Goal: Information Seeking & Learning: Learn about a topic

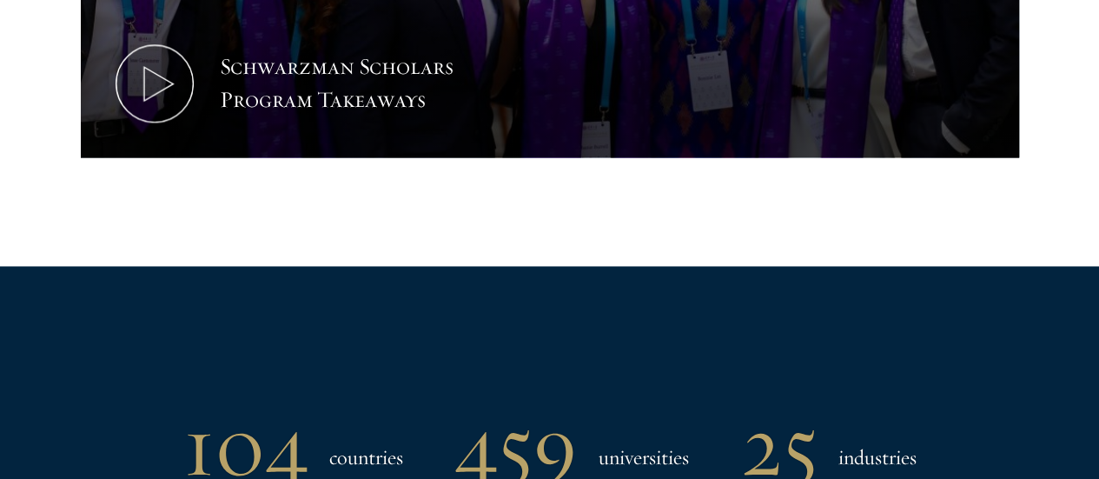
click at [999, 412] on div "104 countries 459 universities 25 industries" at bounding box center [549, 445] width 995 height 90
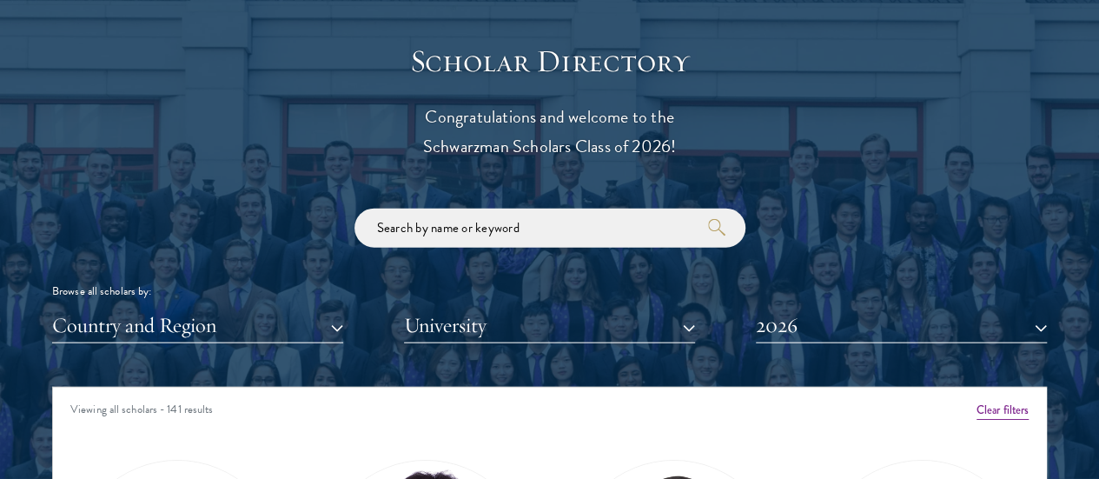
scroll to position [1916, 0]
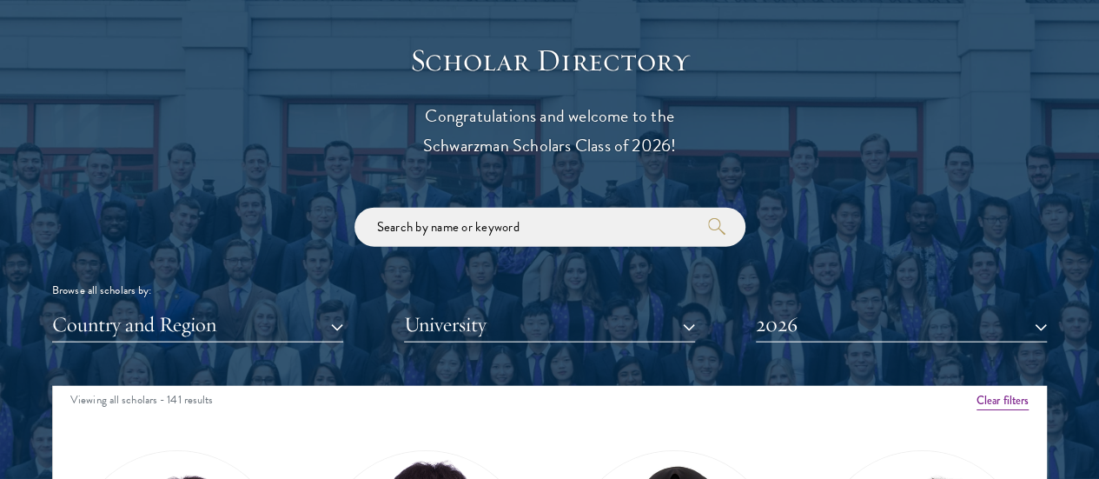
click at [1027, 313] on div at bounding box center [549, 474] width 1099 height 1074
click at [1043, 296] on div at bounding box center [549, 474] width 1099 height 1074
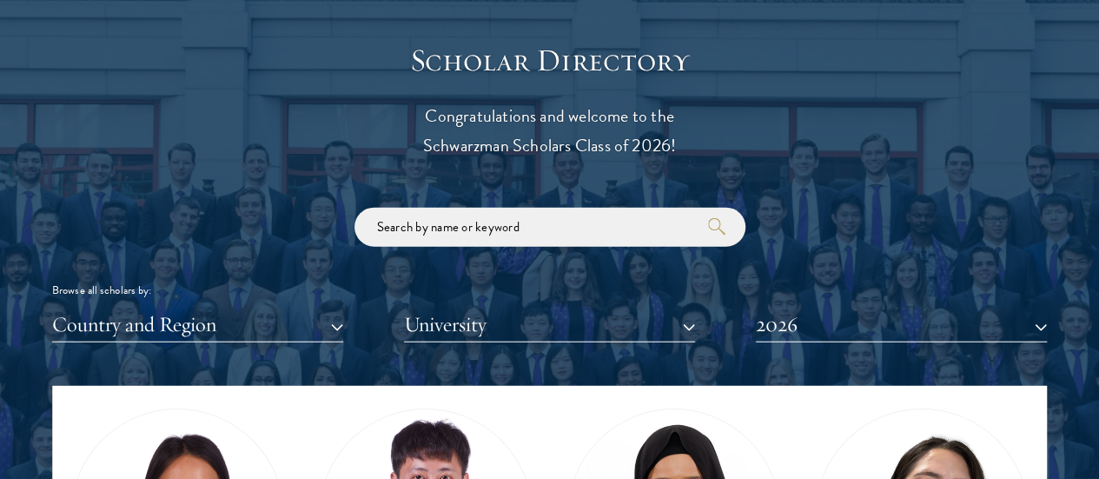
scroll to position [48, 0]
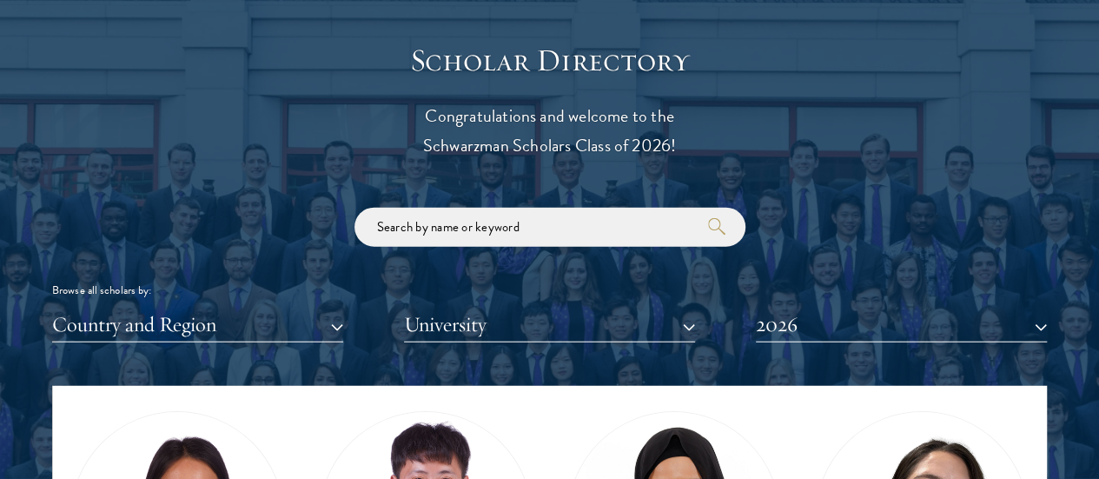
click at [1079, 443] on div at bounding box center [549, 474] width 1099 height 1074
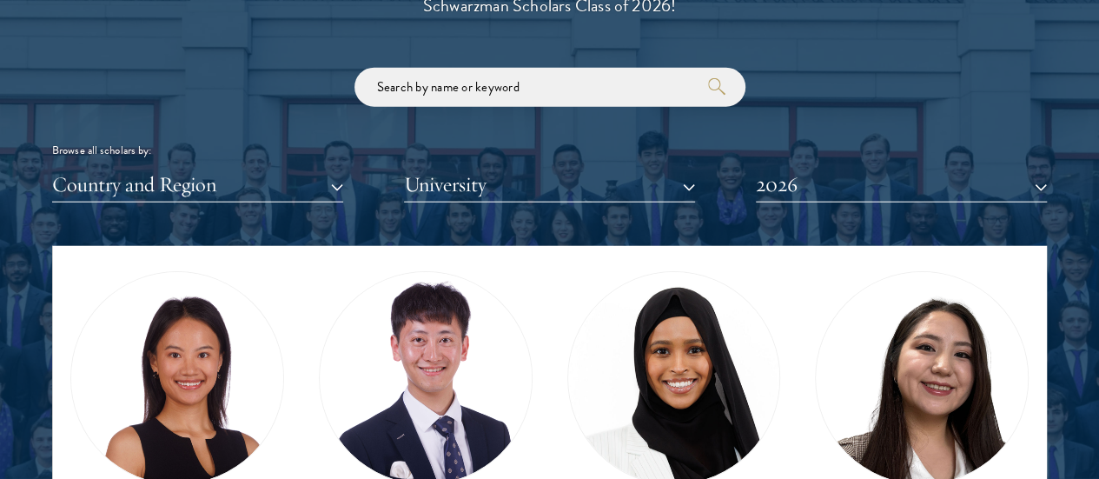
click at [1064, 325] on div at bounding box center [549, 334] width 1099 height 1074
click at [1073, 295] on div at bounding box center [549, 334] width 1099 height 1074
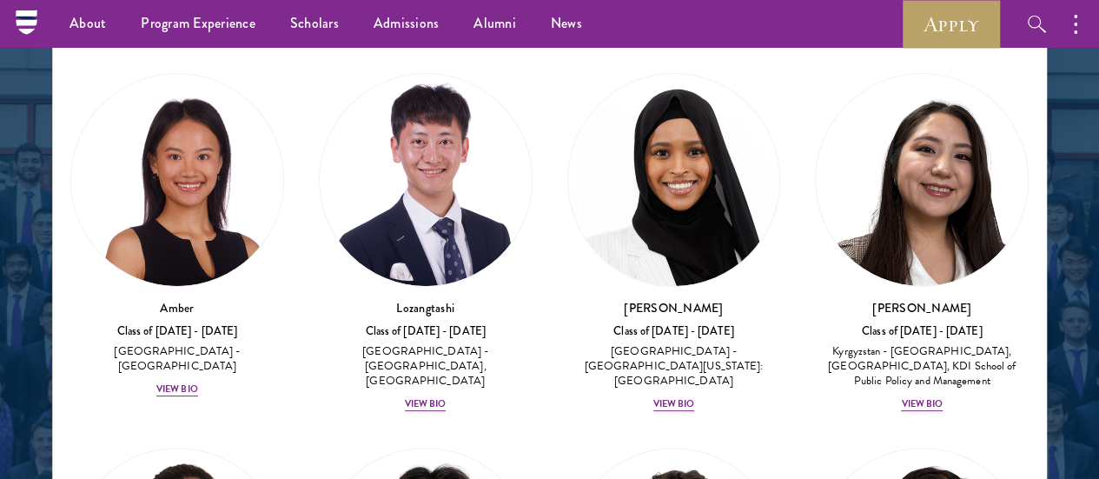
scroll to position [2253, 0]
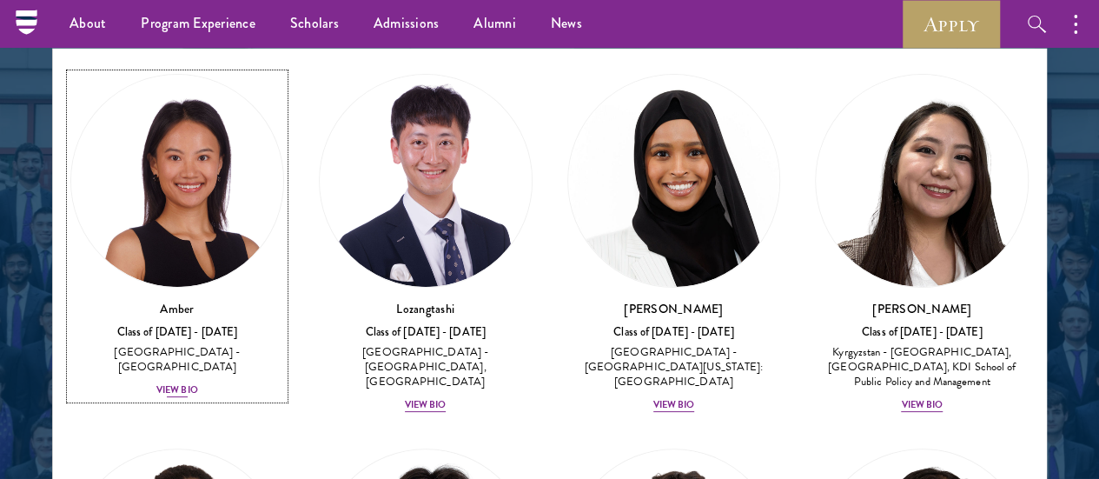
click at [198, 383] on div "View Bio" at bounding box center [177, 390] width 42 height 14
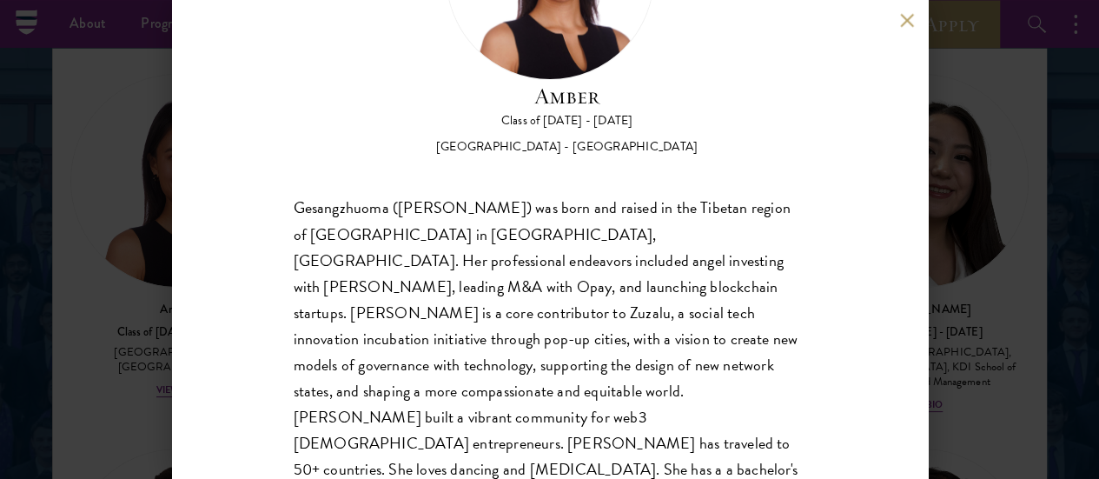
scroll to position [188, 0]
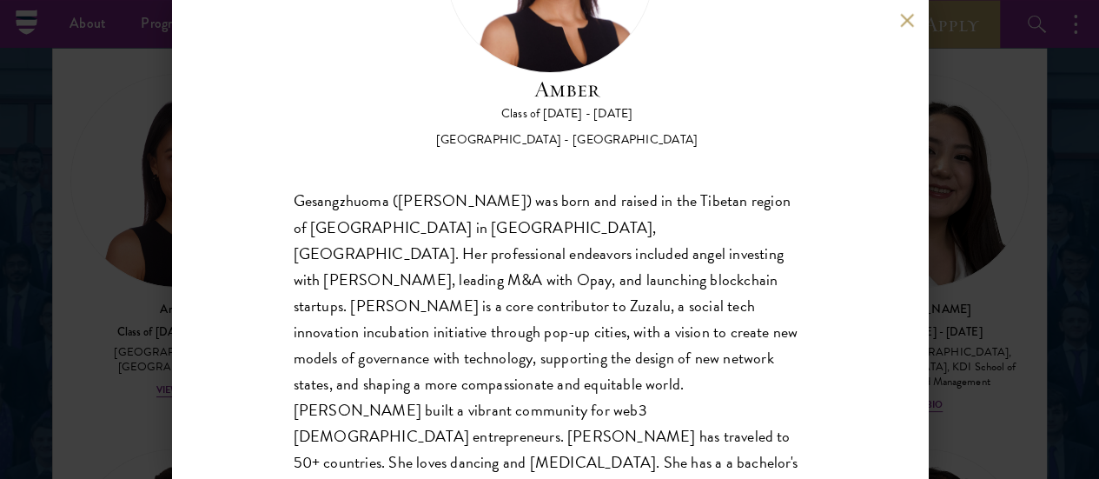
click at [965, 331] on div "Amber Class of [DATE] - [DATE] [GEOGRAPHIC_DATA] - [GEOGRAPHIC_DATA] Gesangzhuo…" at bounding box center [549, 239] width 1099 height 479
click at [1071, 279] on div at bounding box center [549, 137] width 1099 height 1074
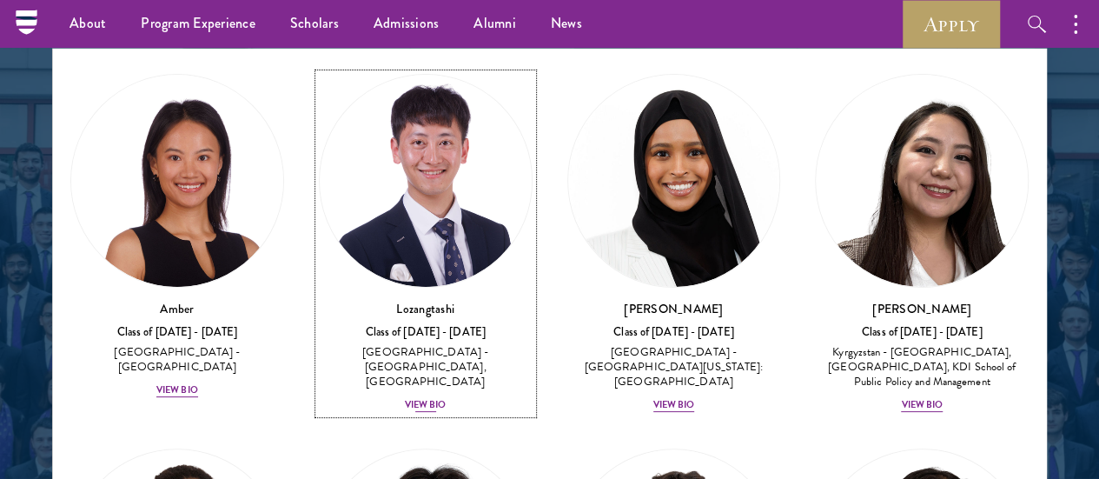
click at [405, 398] on div "View Bio" at bounding box center [426, 405] width 42 height 14
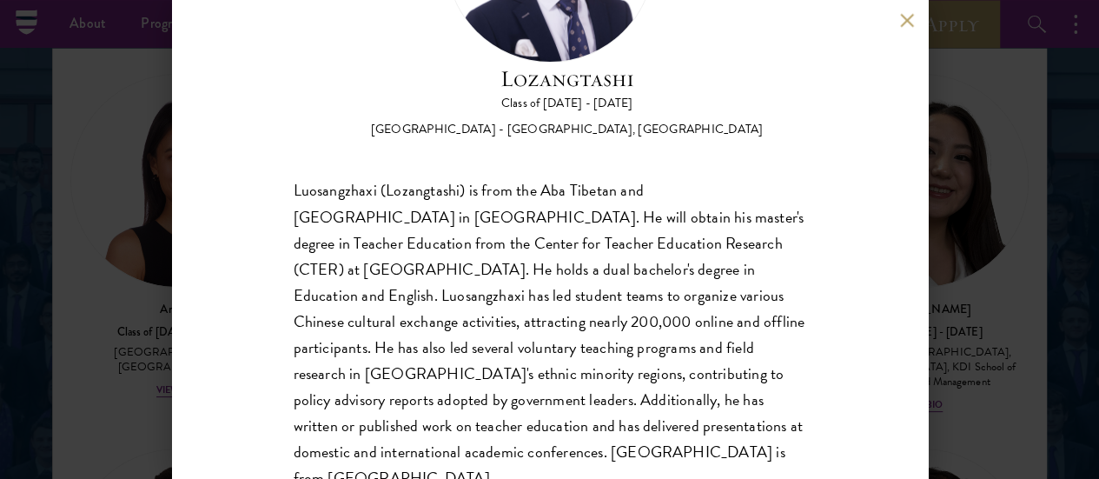
scroll to position [217, 0]
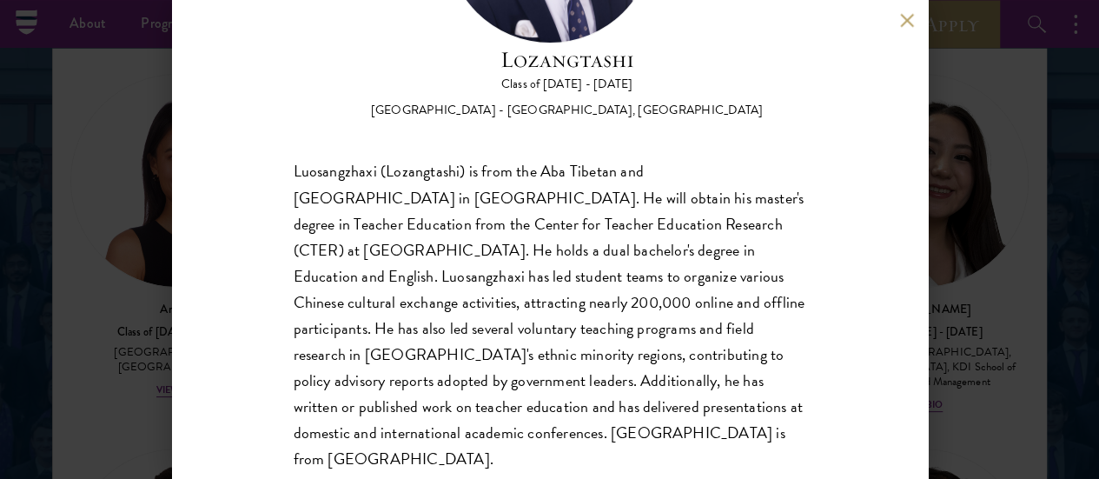
click at [1047, 267] on div "Lozangtashi Class of [DATE] - [DATE] [GEOGRAPHIC_DATA] - [GEOGRAPHIC_DATA], [GE…" at bounding box center [549, 239] width 1099 height 479
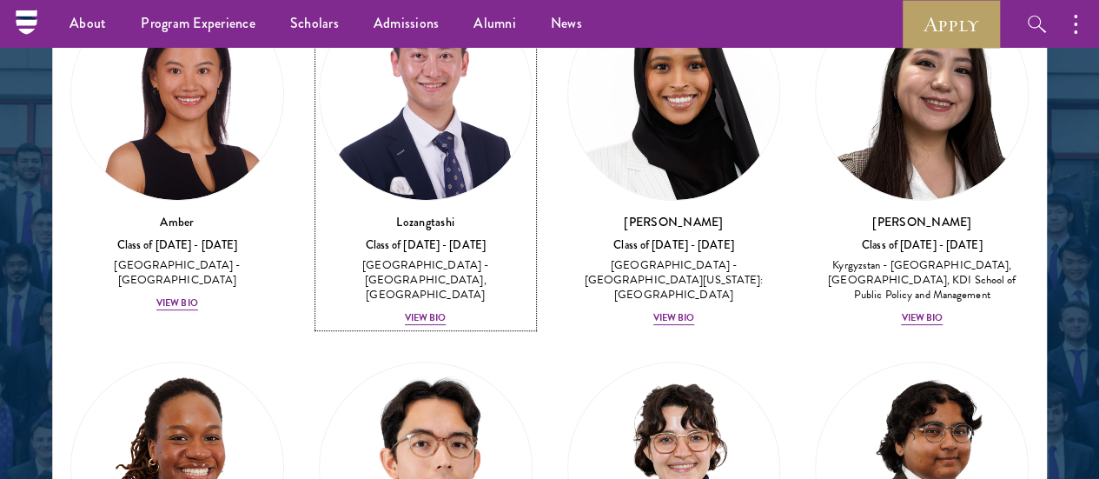
scroll to position [2220, 0]
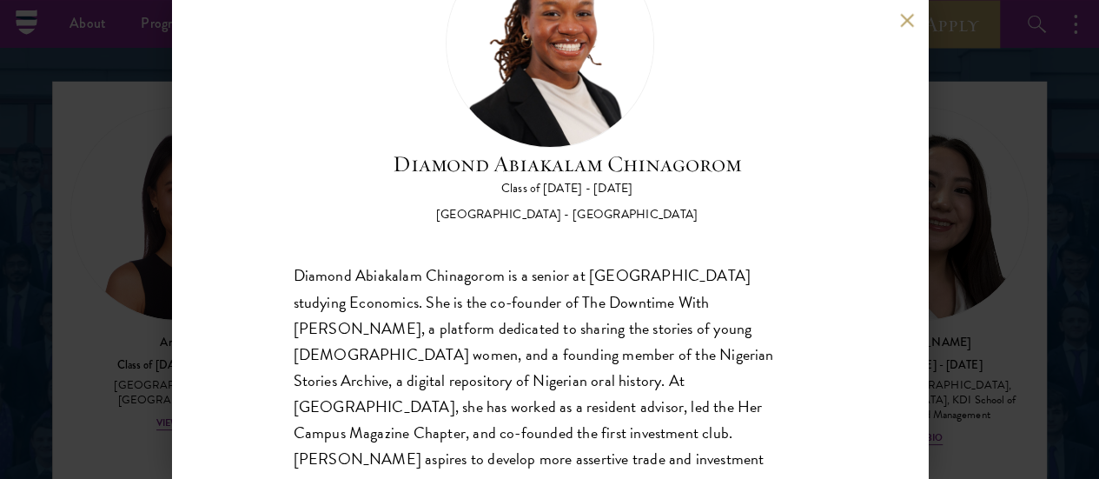
scroll to position [130, 0]
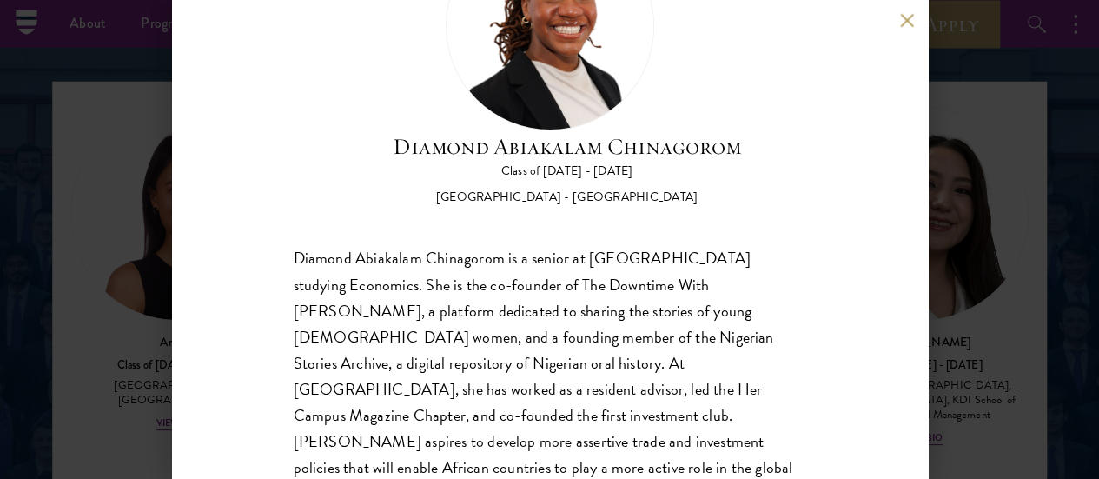
click at [994, 317] on div "Diamond Abiakalam [GEOGRAPHIC_DATA] Class of [DATE] - [DATE] [GEOGRAPHIC_DATA] …" at bounding box center [549, 239] width 1099 height 479
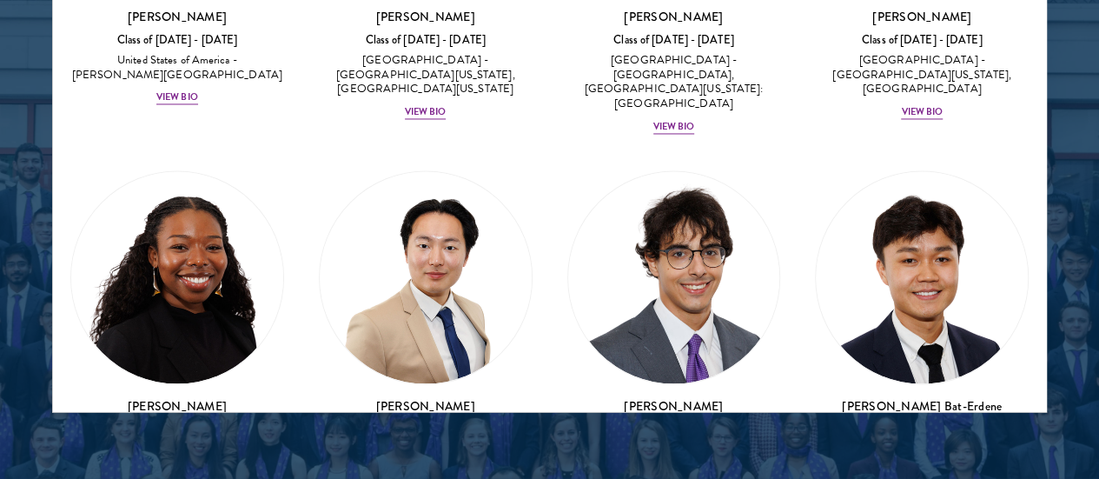
scroll to position [1291, 0]
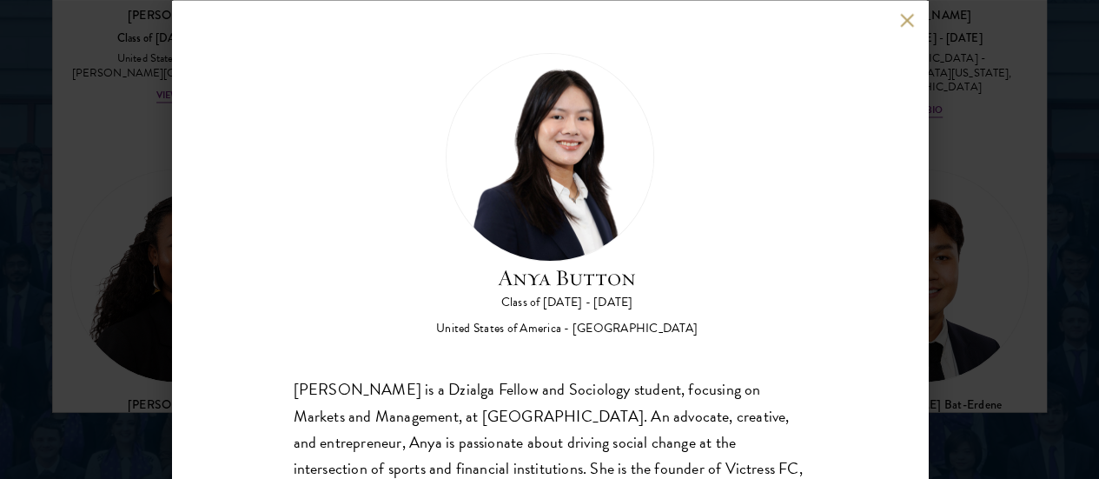
click at [885, 315] on div "Anya Button Class of [DATE] - [DATE] [GEOGRAPHIC_DATA] - [GEOGRAPHIC_DATA] [PER…" at bounding box center [550, 239] width 756 height 479
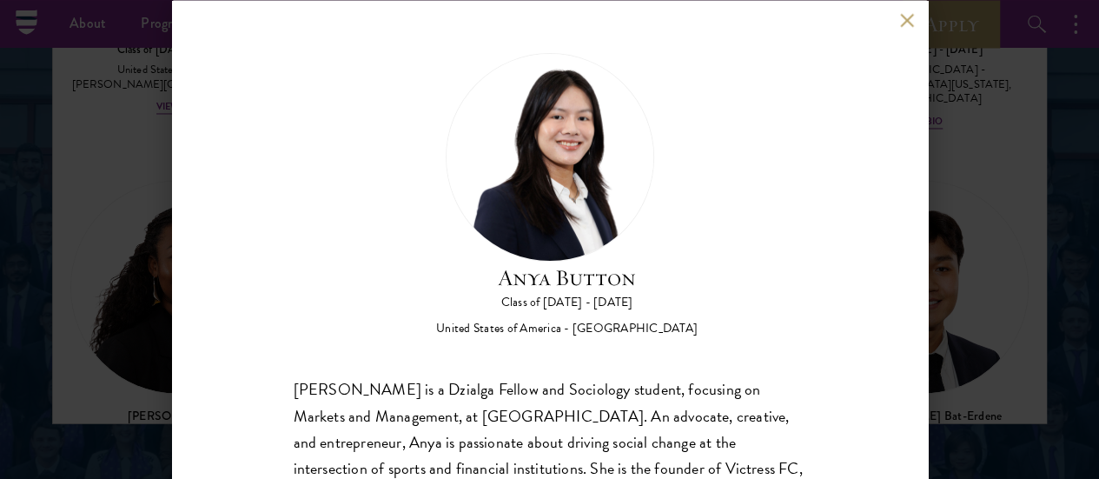
scroll to position [1980, 0]
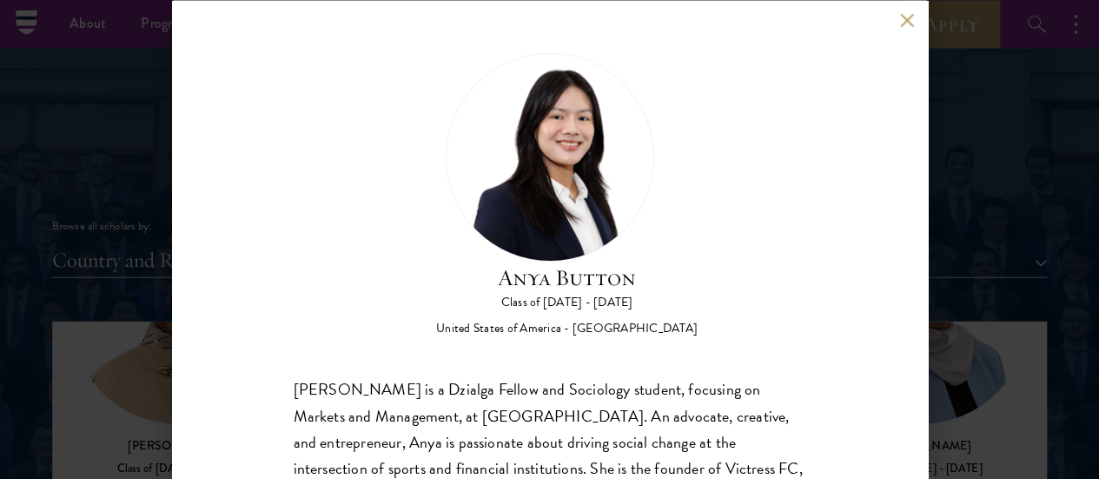
click at [1044, 169] on div "Anya Button Class of [DATE] - [DATE] [GEOGRAPHIC_DATA] - [GEOGRAPHIC_DATA] [PER…" at bounding box center [549, 239] width 1099 height 479
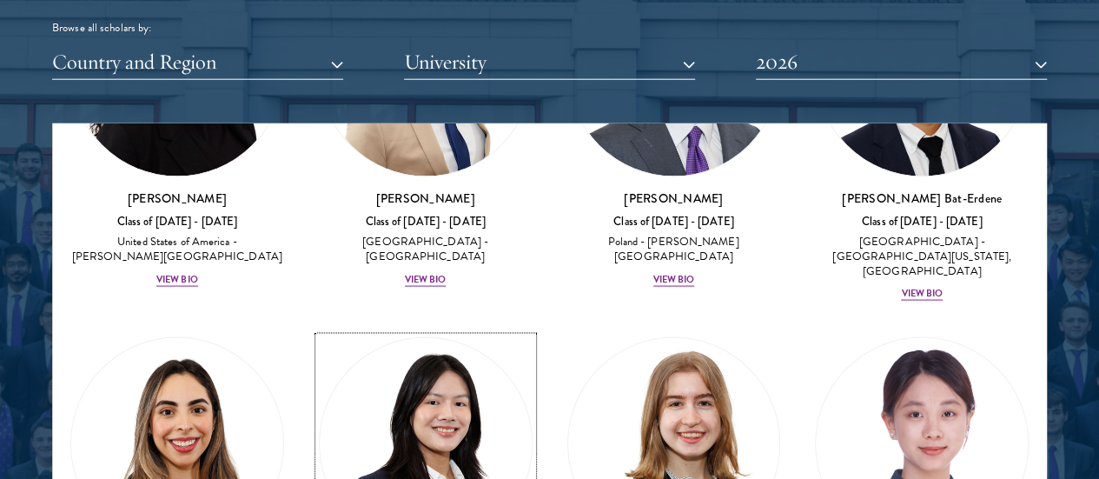
scroll to position [1730, 0]
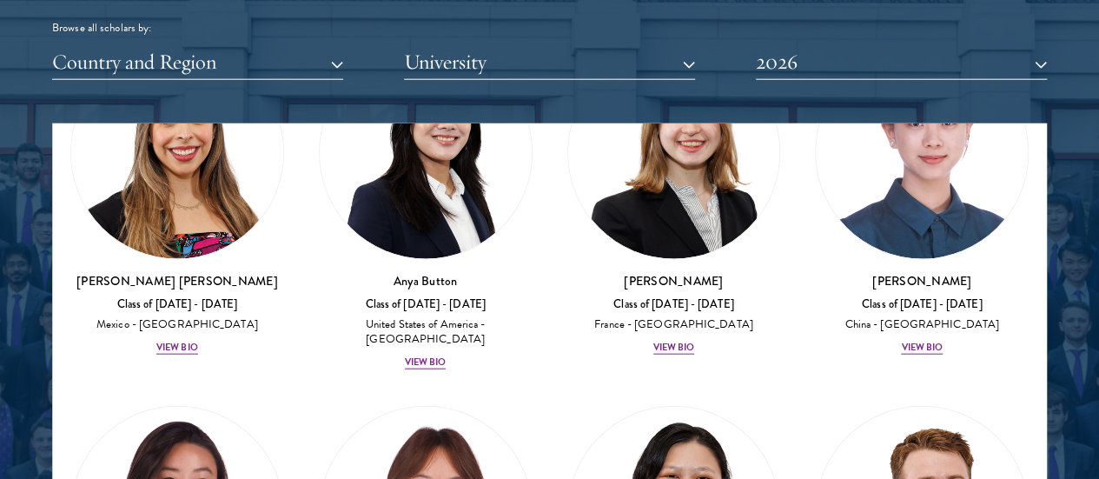
scroll to position [2022, 0]
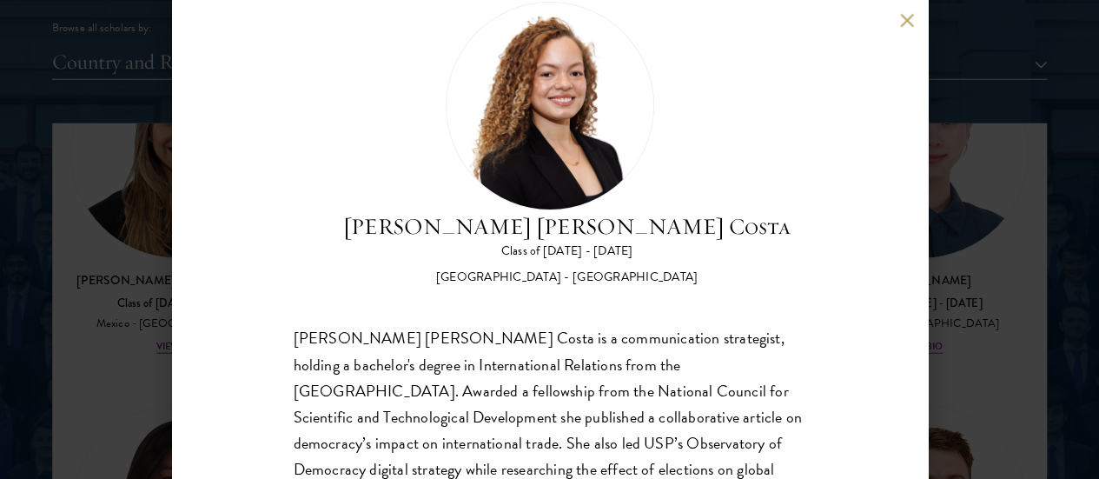
scroll to position [56, 0]
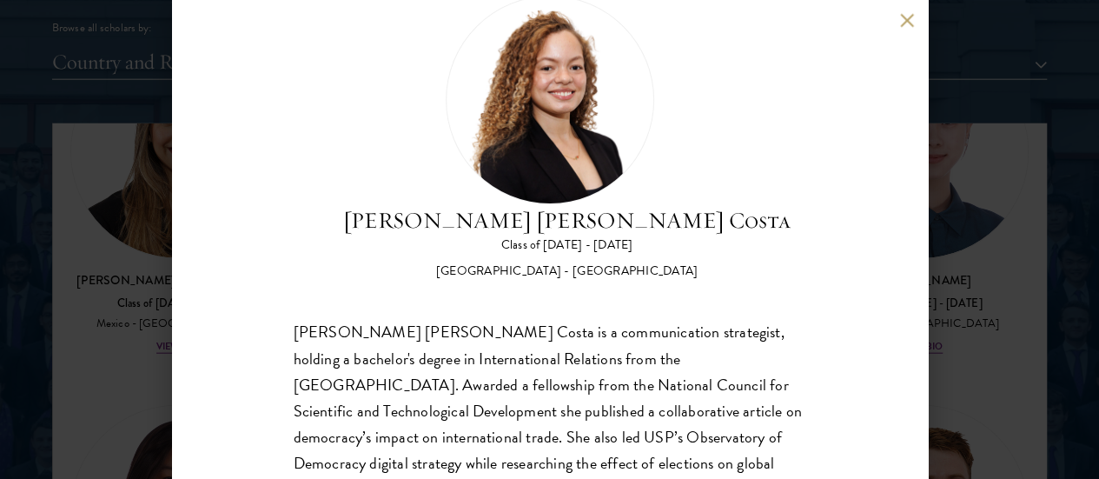
click at [880, 148] on div "[PERSON_NAME] [PERSON_NAME] Costa Class of [DATE] - [DATE] [GEOGRAPHIC_DATA] - …" at bounding box center [550, 239] width 756 height 479
click at [977, 240] on div "[PERSON_NAME] [PERSON_NAME] Costa Class of [DATE] - [DATE] [GEOGRAPHIC_DATA] - …" at bounding box center [549, 239] width 1099 height 479
